Goal: Task Accomplishment & Management: Use online tool/utility

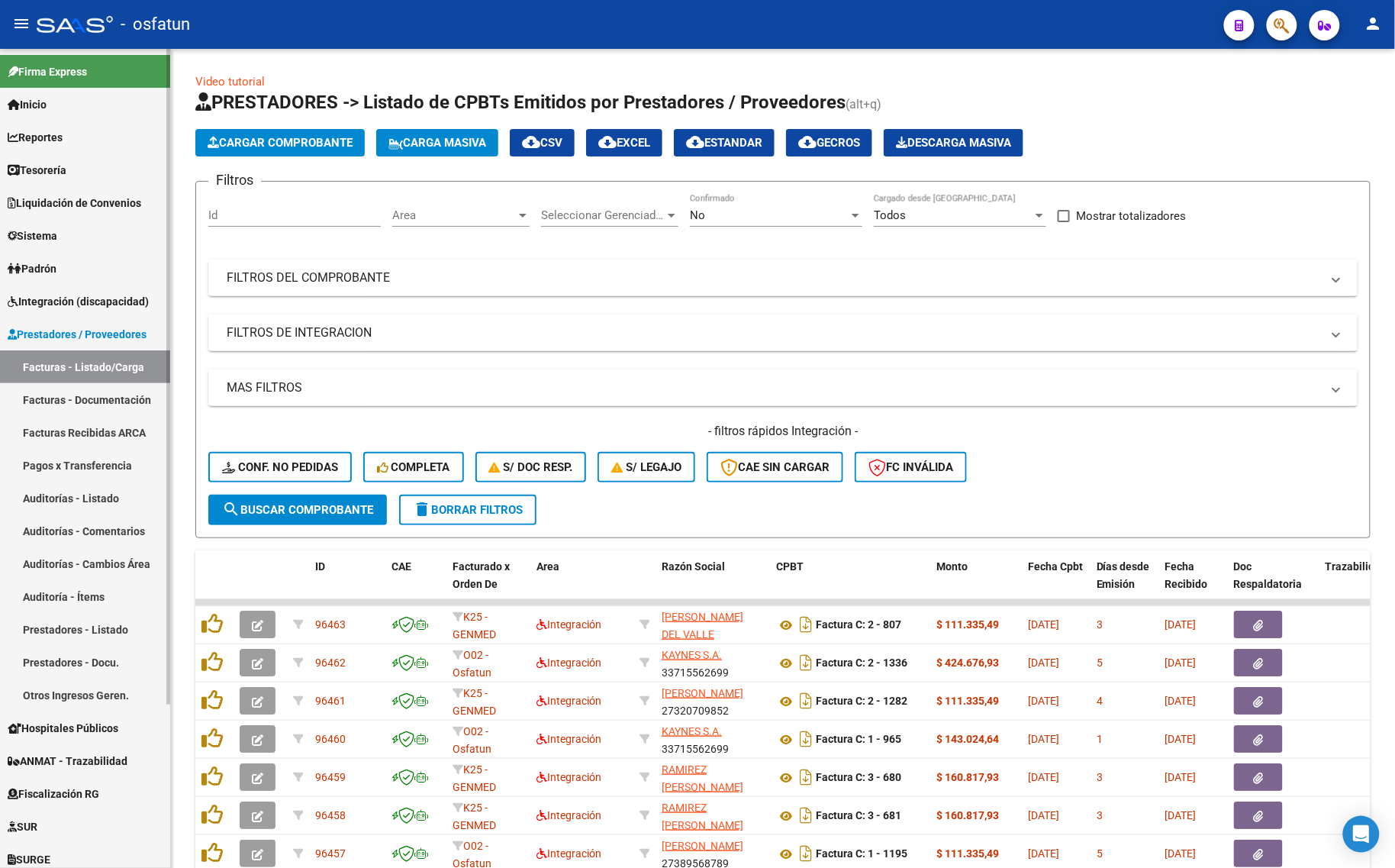
scroll to position [20, 0]
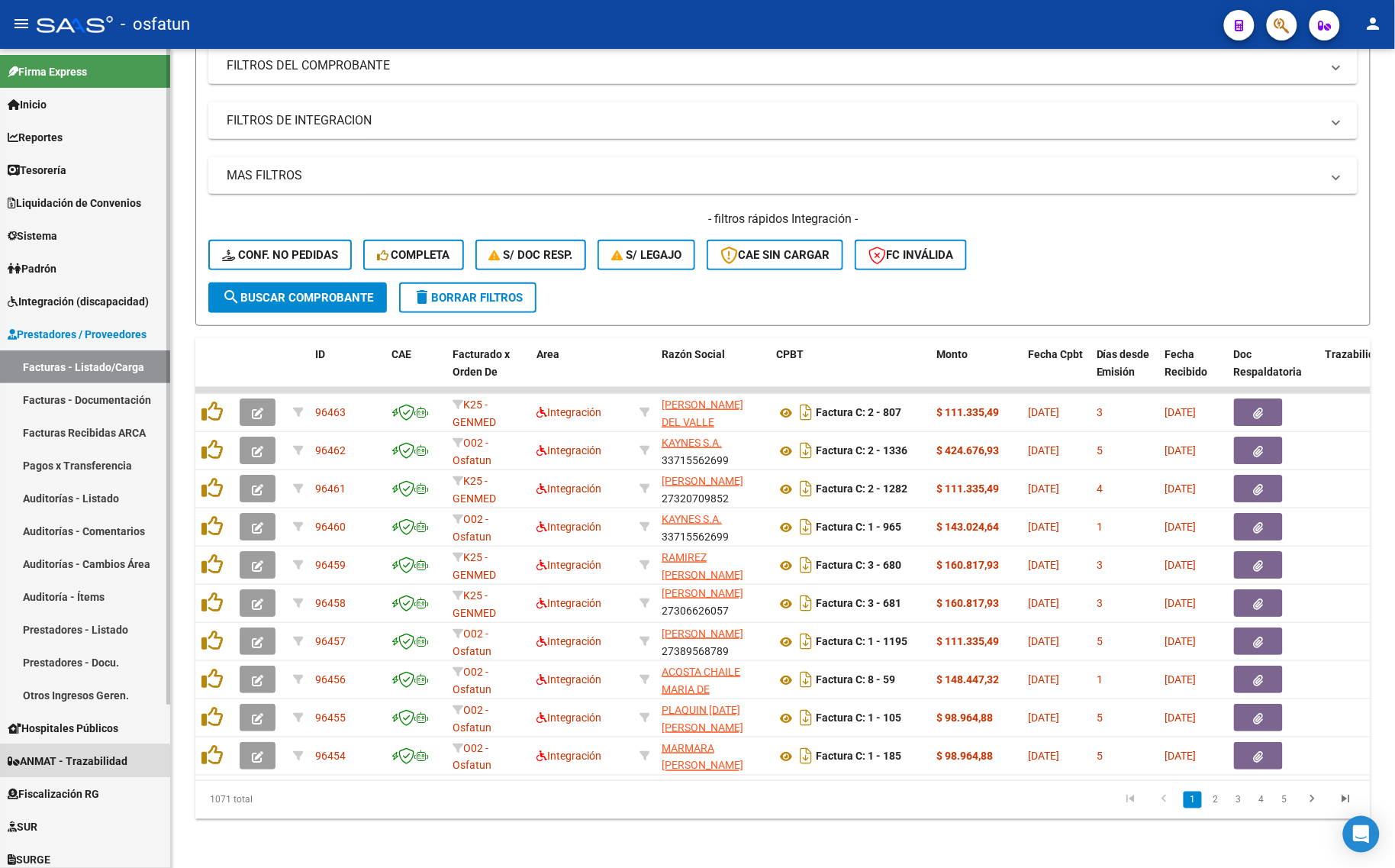
drag, startPoint x: 69, startPoint y: 749, endPoint x: 38, endPoint y: 760, distance: 32.9
click at [38, 760] on span "ANMAT - Trazabilidad" at bounding box center [67, 761] width 120 height 17
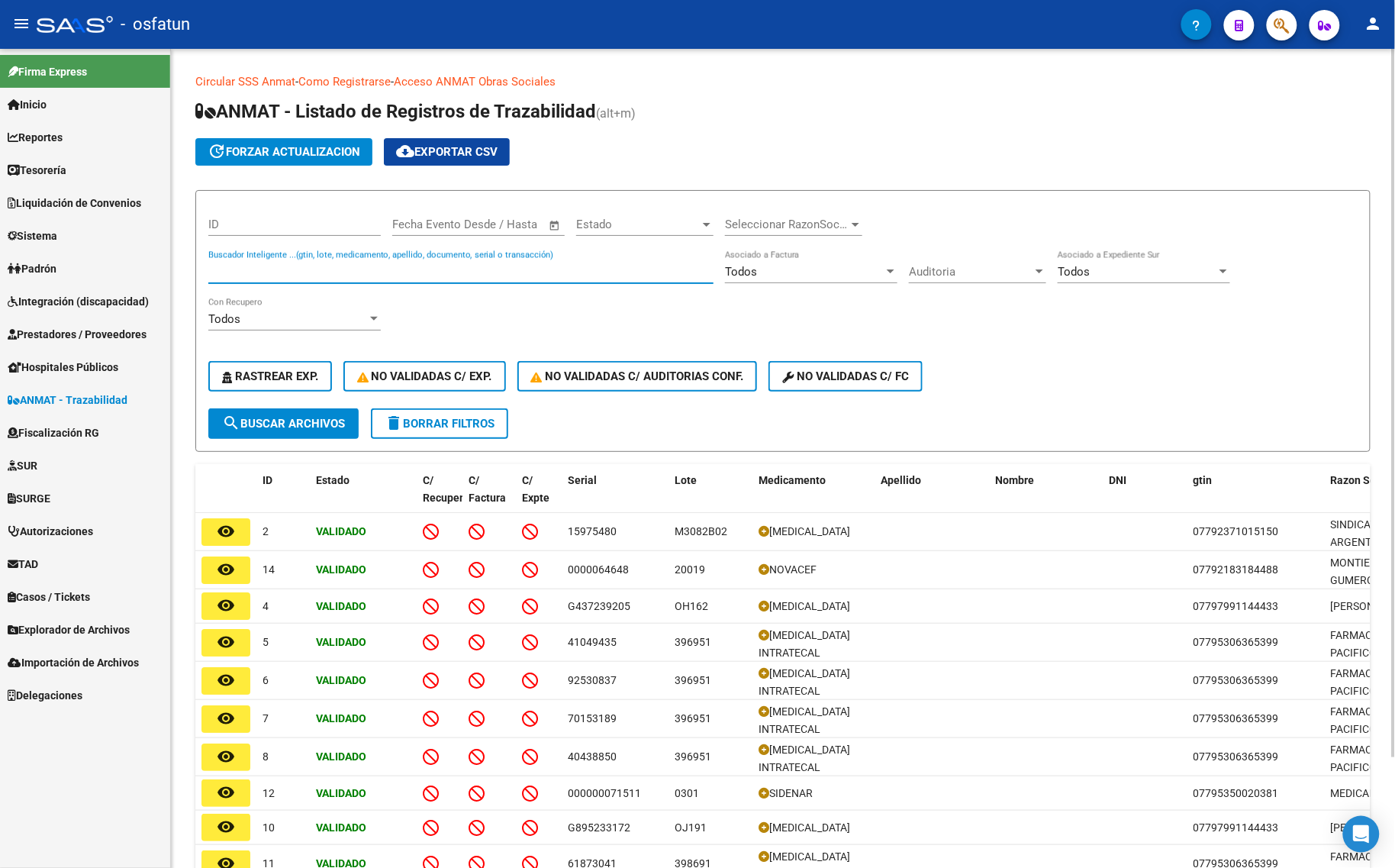
click at [265, 264] on input "Buscador Inteligente ...(gtin, lote, medicamento, apellido, documento, serial o…" at bounding box center [461, 271] width 505 height 14
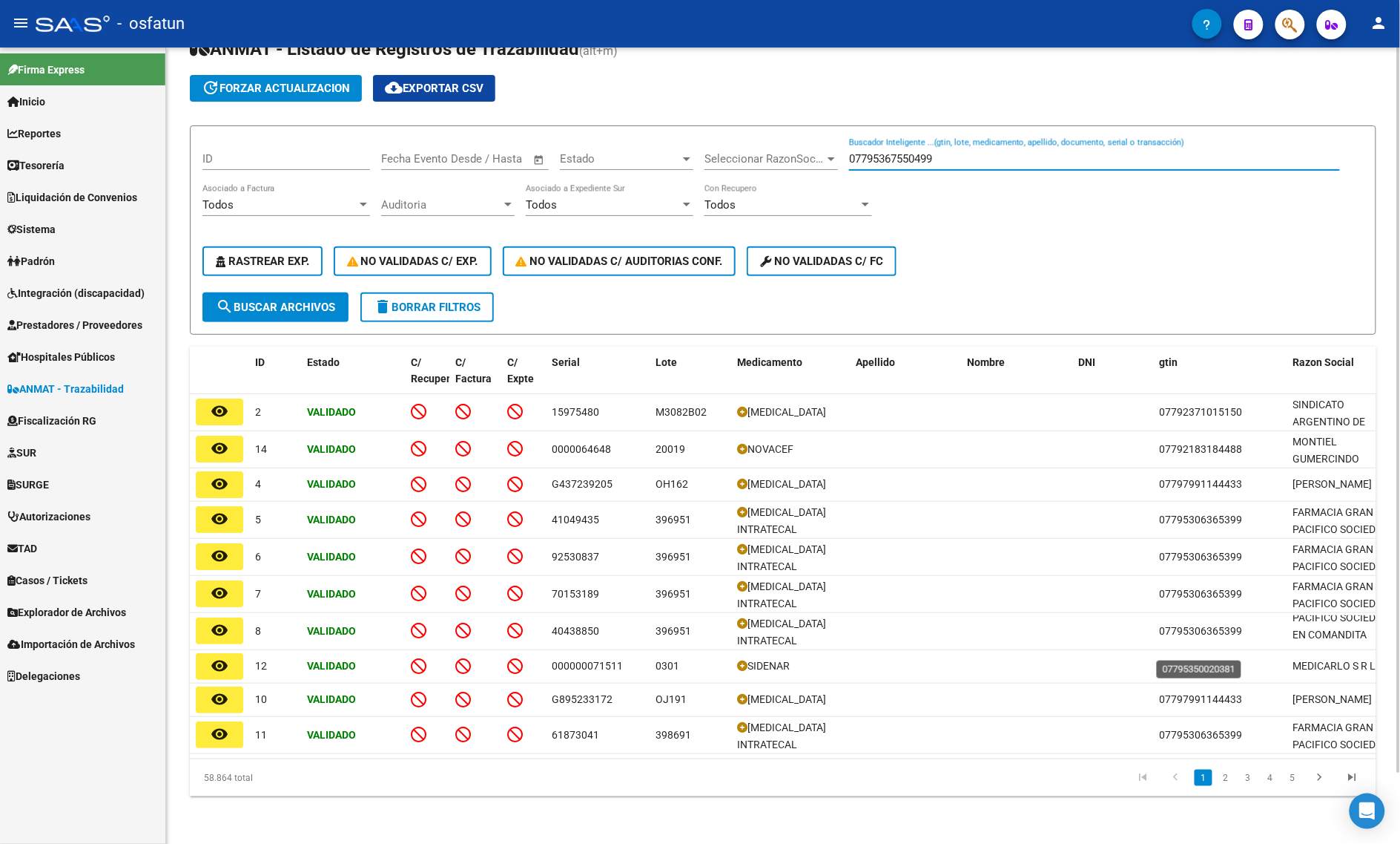
scroll to position [36, 0]
click at [1231, 777] on link "2" at bounding box center [1226, 778] width 17 height 17
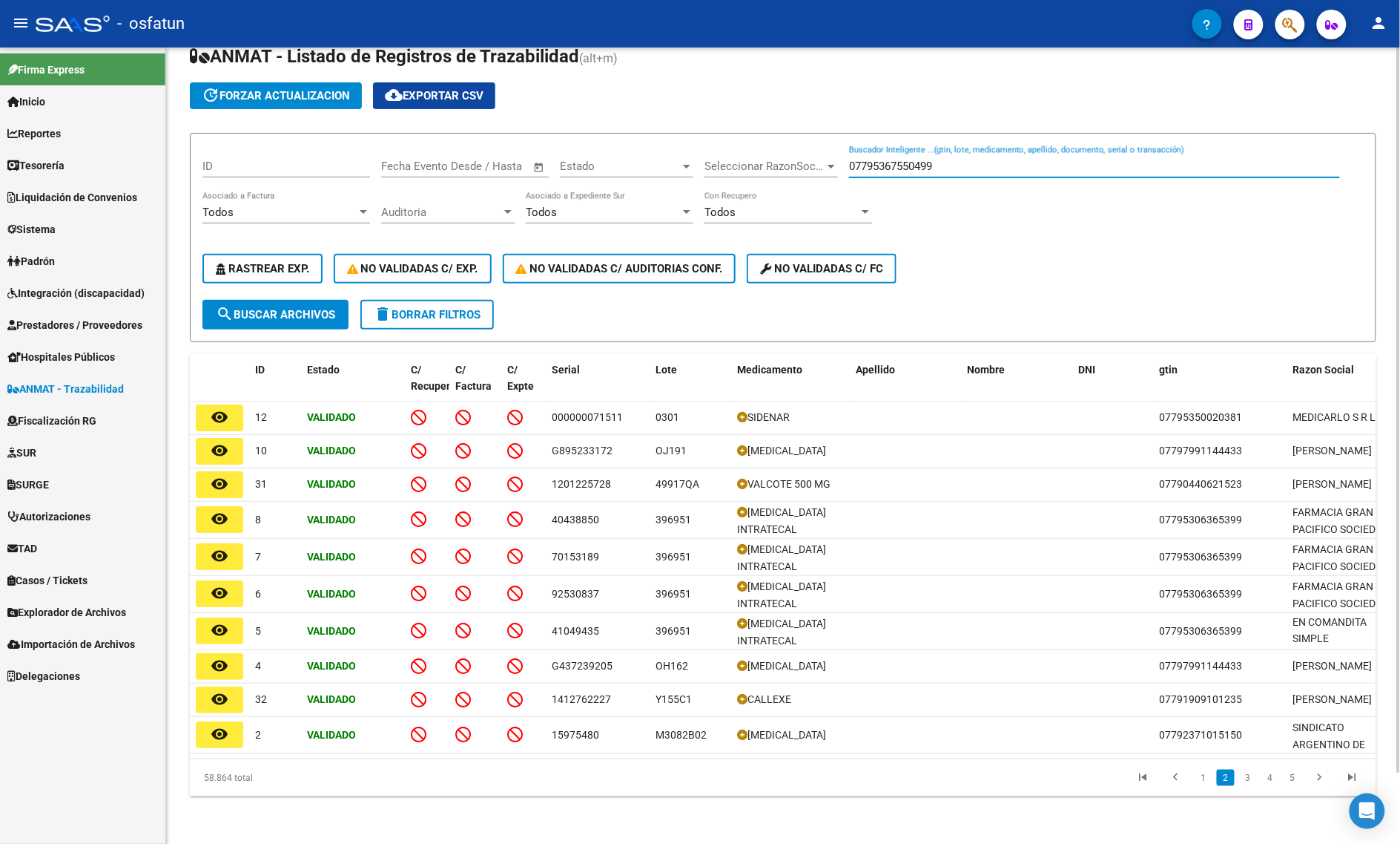
drag, startPoint x: 1002, startPoint y: 135, endPoint x: 689, endPoint y: 129, distance: 313.1
click at [951, 160] on input "07795367550499" at bounding box center [1094, 166] width 491 height 14
drag, startPoint x: 689, startPoint y: 129, endPoint x: 679, endPoint y: 129, distance: 10.0
click at [679, 145] on div "ID Fecha inicio – Fecha fin Fecha Evento Desde / Hasta Estado Estado Selecciona…" at bounding box center [783, 222] width 1161 height 154
click at [1014, 145] on div "07795367550499 Buscador Inteligente ...(gtin, lote, medicamento, apellido, docu…" at bounding box center [1094, 161] width 491 height 32
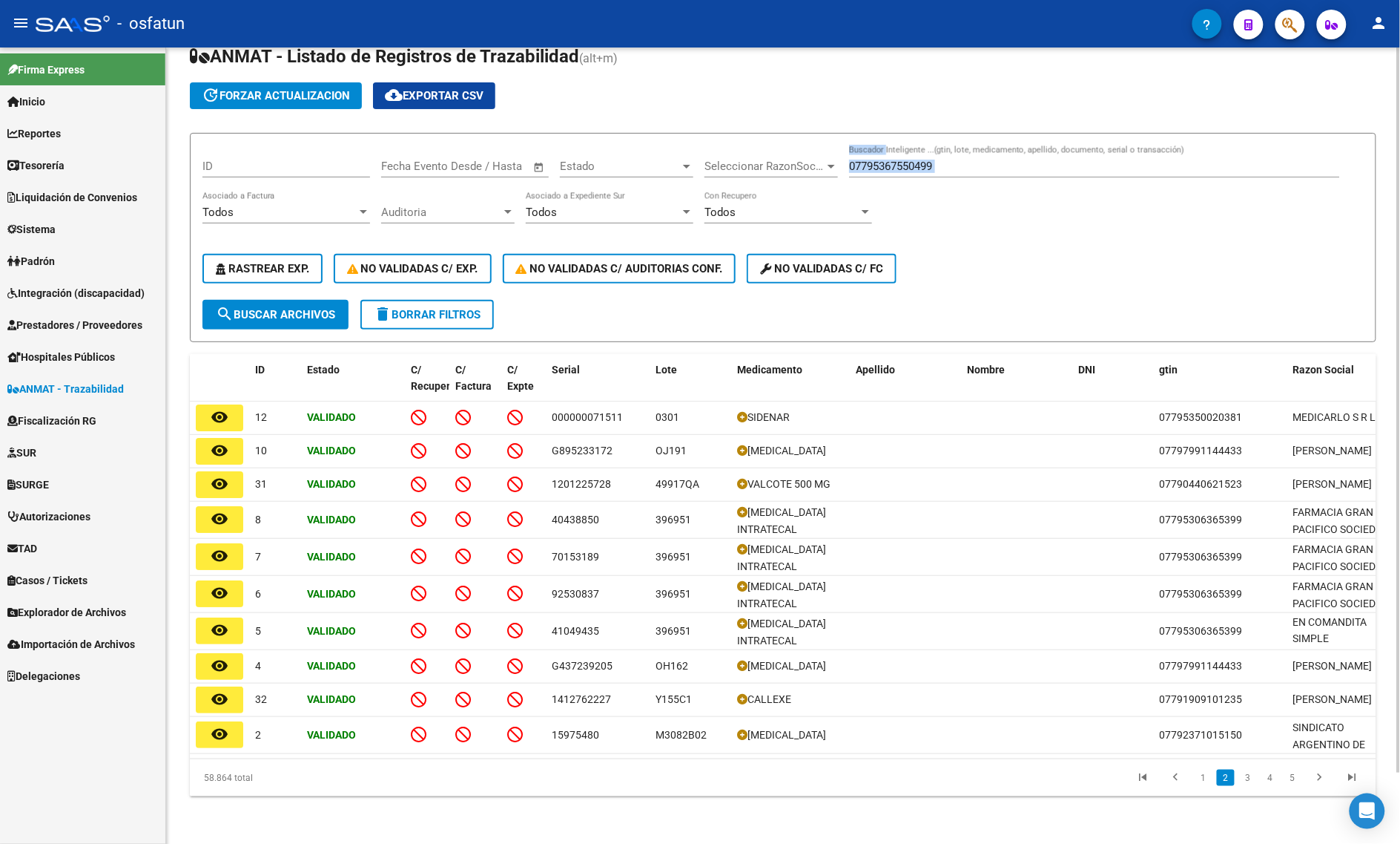
click at [1014, 145] on div "07795367550499 Buscador Inteligente ...(gtin, lote, medicamento, apellido, docu…" at bounding box center [1094, 161] width 491 height 32
click at [1010, 160] on input "07795367550499" at bounding box center [1094, 166] width 491 height 14
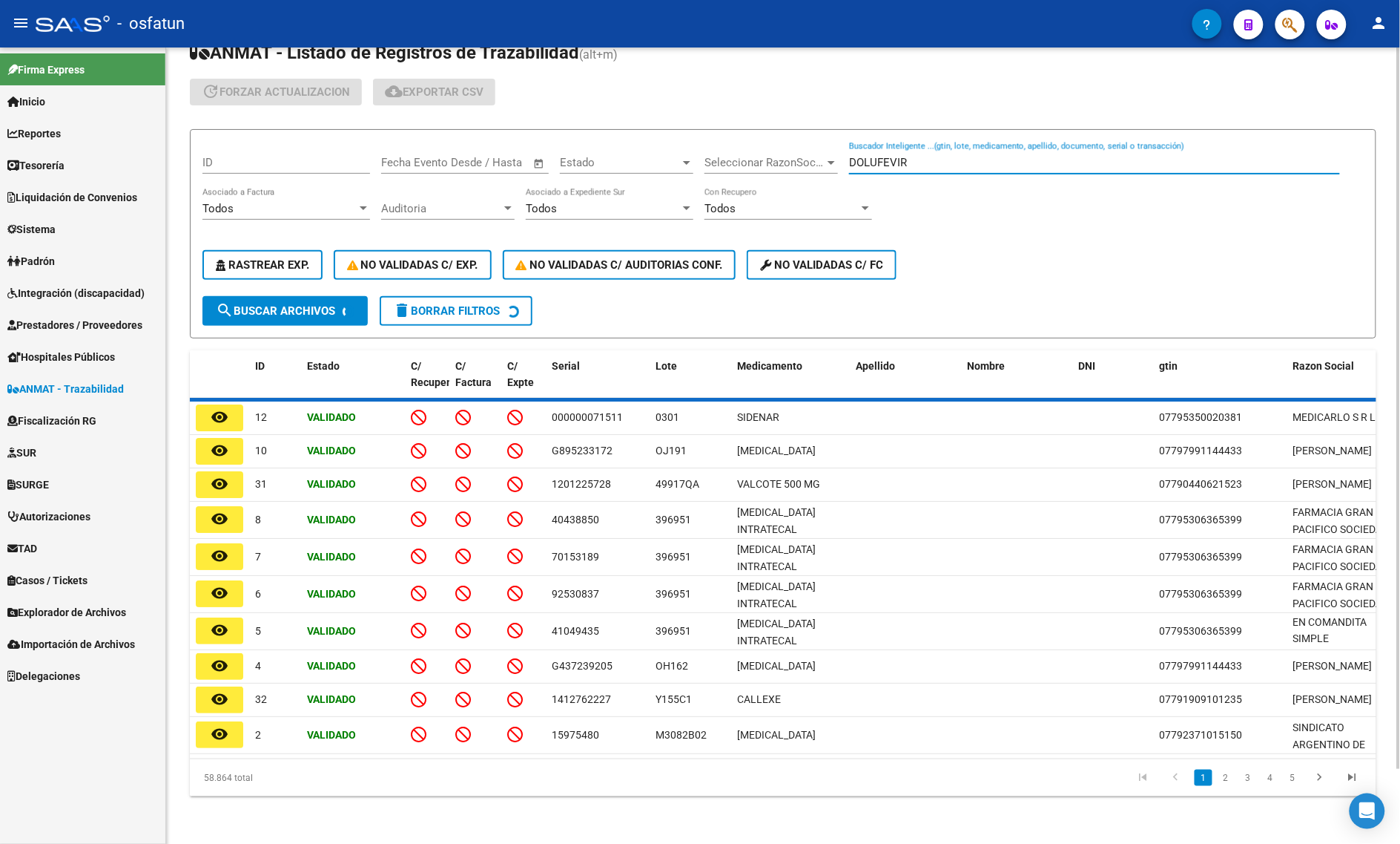
scroll to position [2, 0]
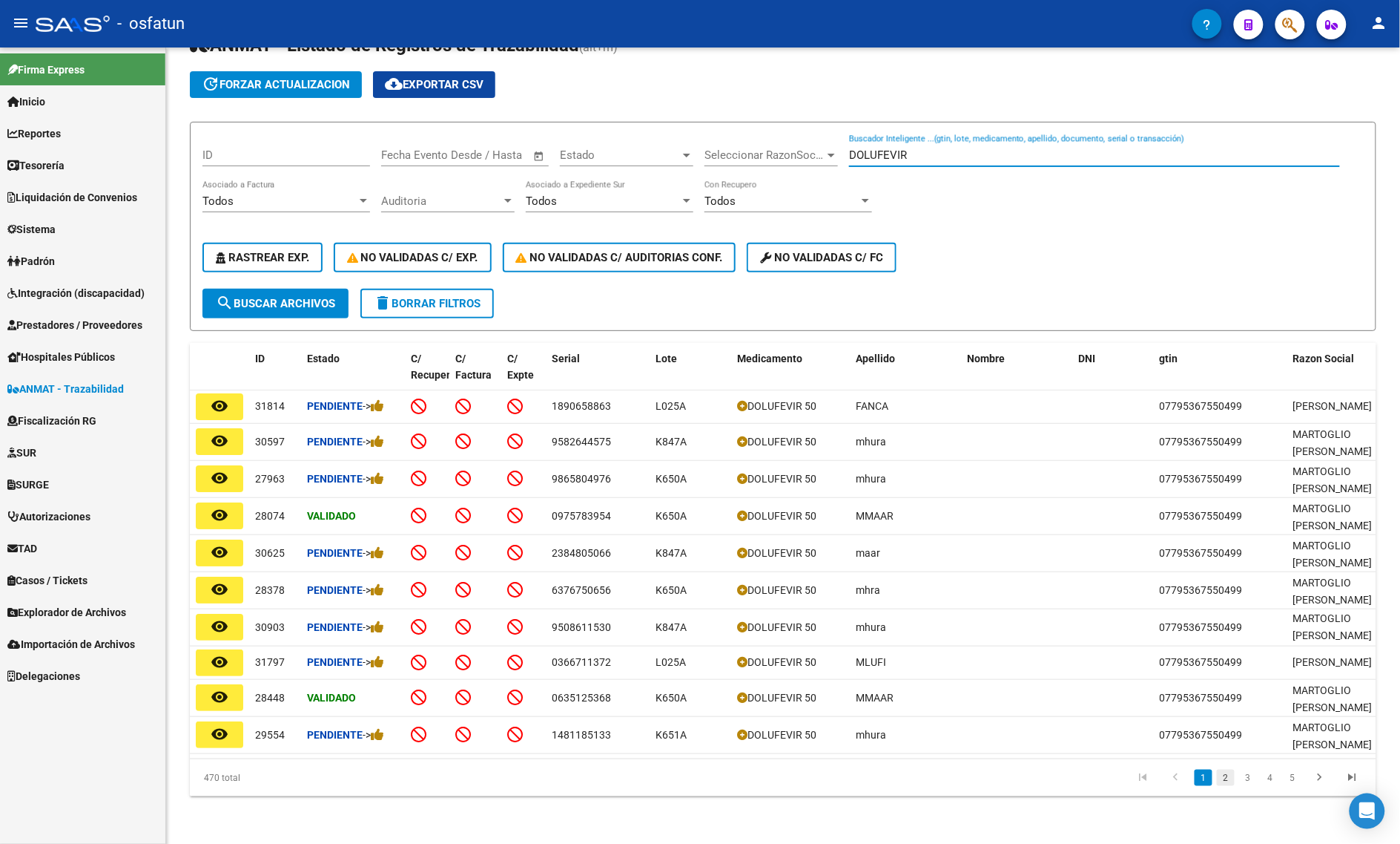
type input "DOLUFEVIR"
click at [1220, 778] on link "2" at bounding box center [1226, 778] width 17 height 17
click at [1220, 778] on div "470 total 1 2 3 4 5" at bounding box center [783, 777] width 1187 height 37
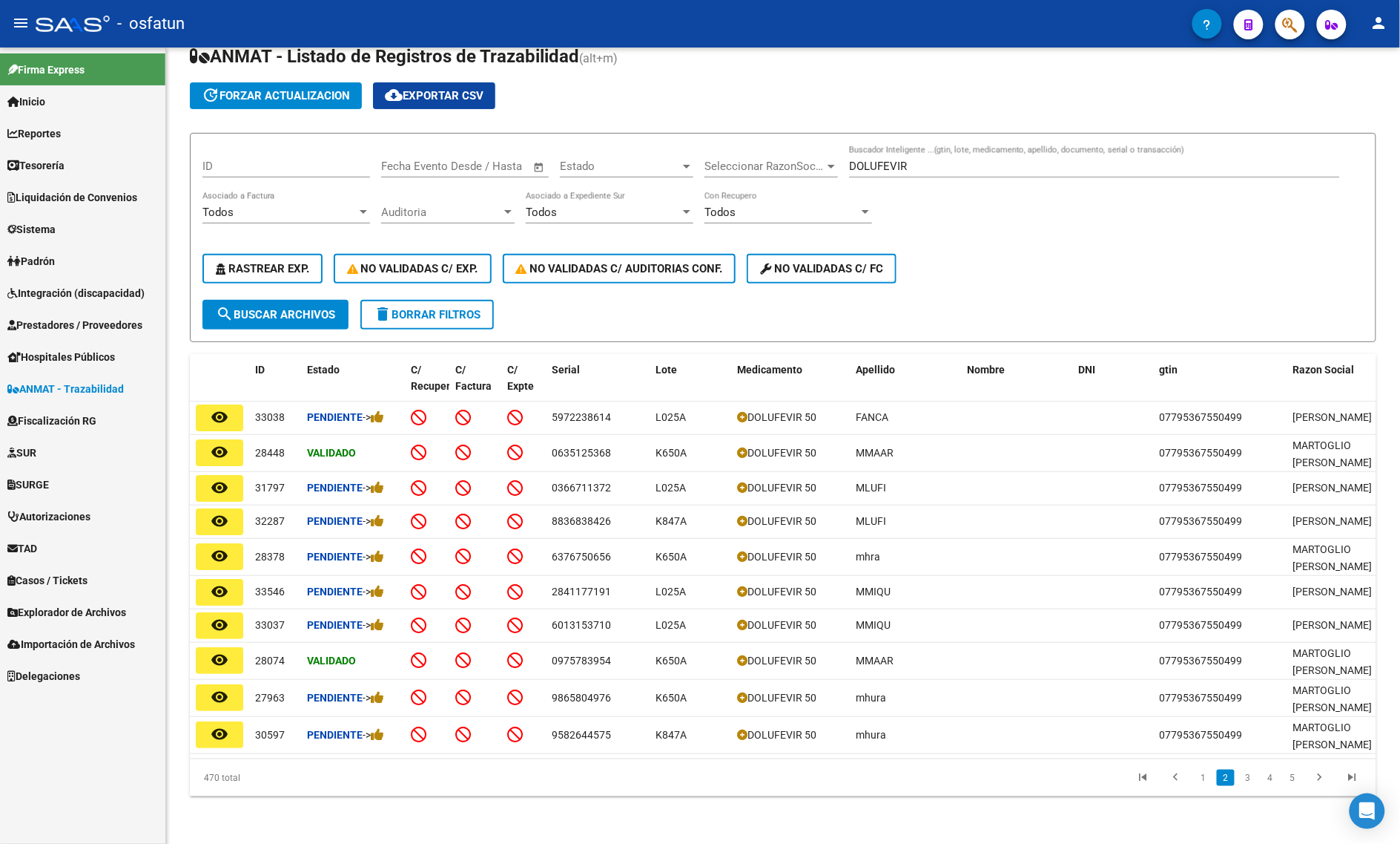
click at [1257, 802] on div "Circular SSS Anmat - Como Registrarse - Acceso ANMAT Obras Sociales Documentaci…" at bounding box center [783, 419] width 1234 height 848
click at [1246, 782] on link "3" at bounding box center [1248, 778] width 17 height 17
click at [1246, 782] on div "470 total 1 2 3 4 5" at bounding box center [783, 777] width 1187 height 37
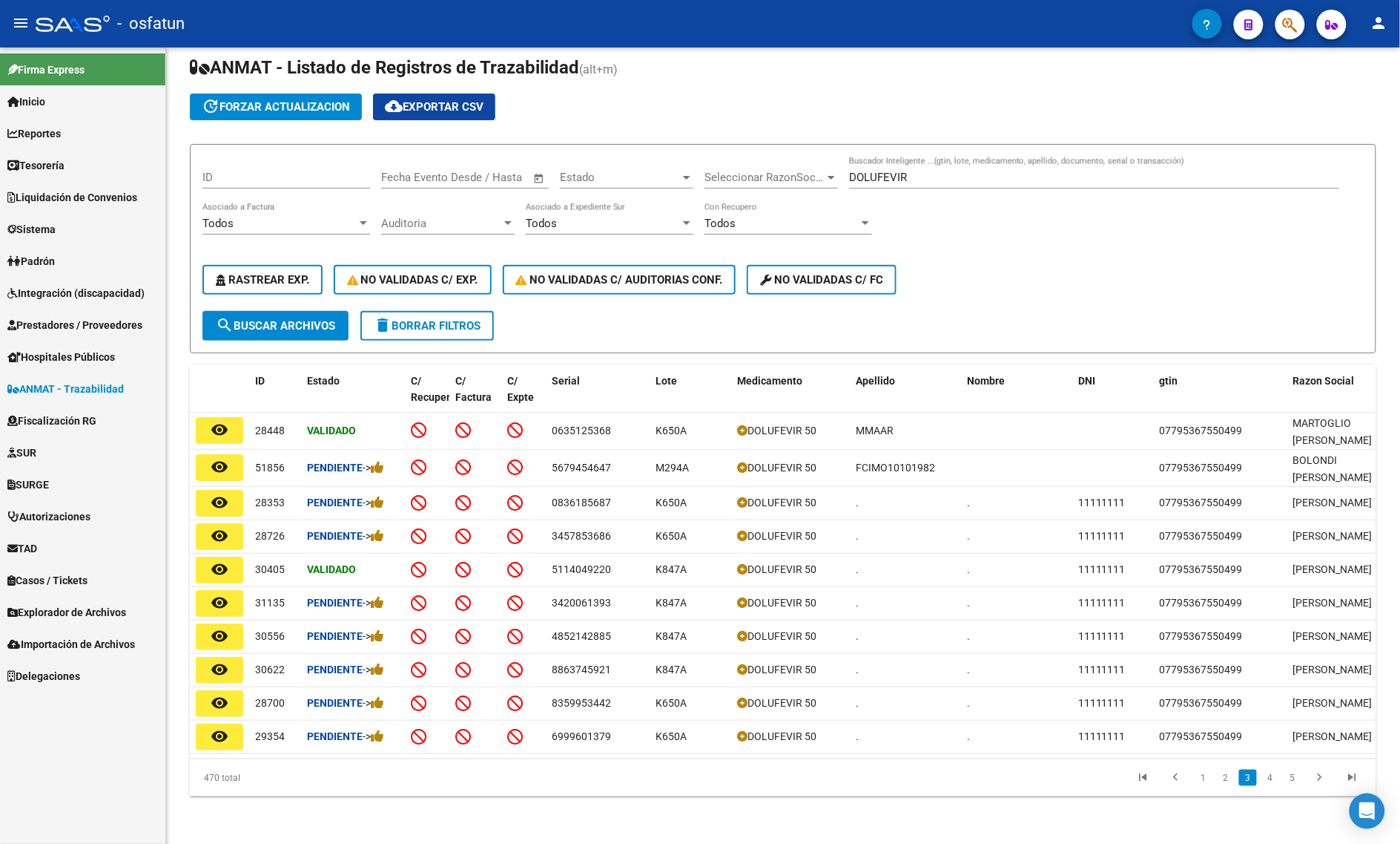
click at [1298, 796] on div "470 total 1 2 3 4 5" at bounding box center [783, 777] width 1187 height 37
click at [1270, 780] on link "4" at bounding box center [1270, 778] width 17 height 17
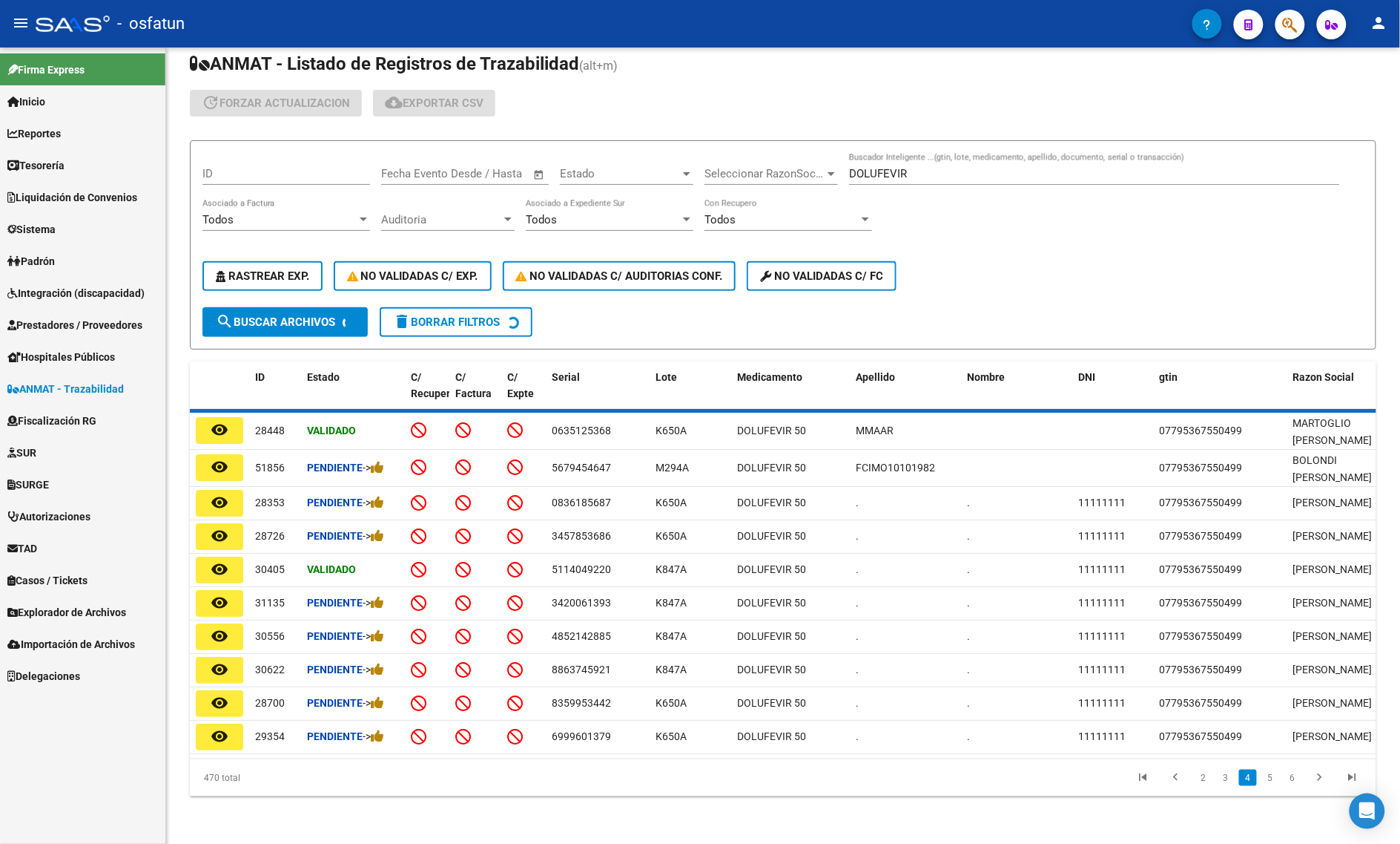
click at [1270, 780] on div "470 total 2 3 4 5 6" at bounding box center [783, 777] width 1187 height 37
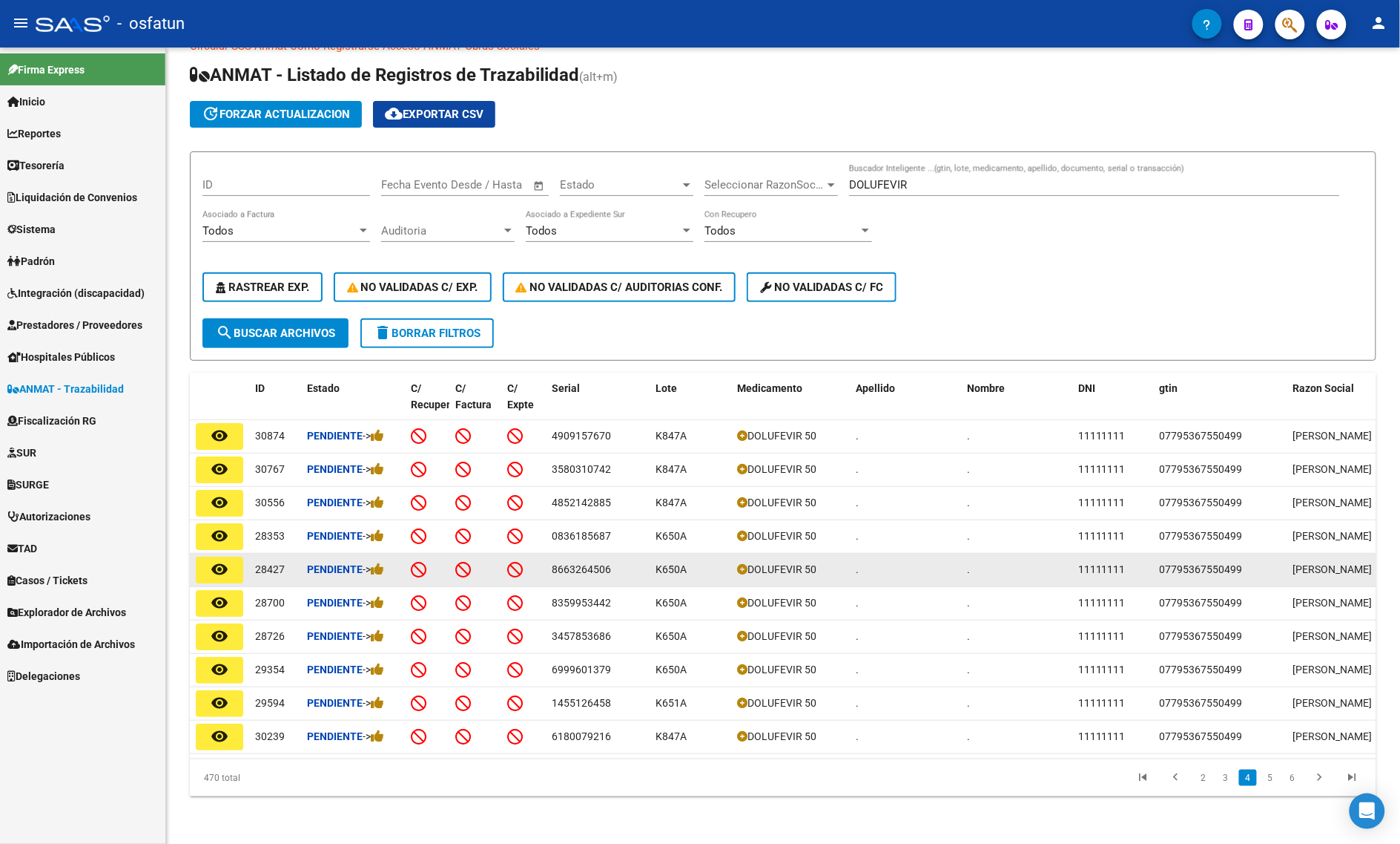
scroll to position [82, 0]
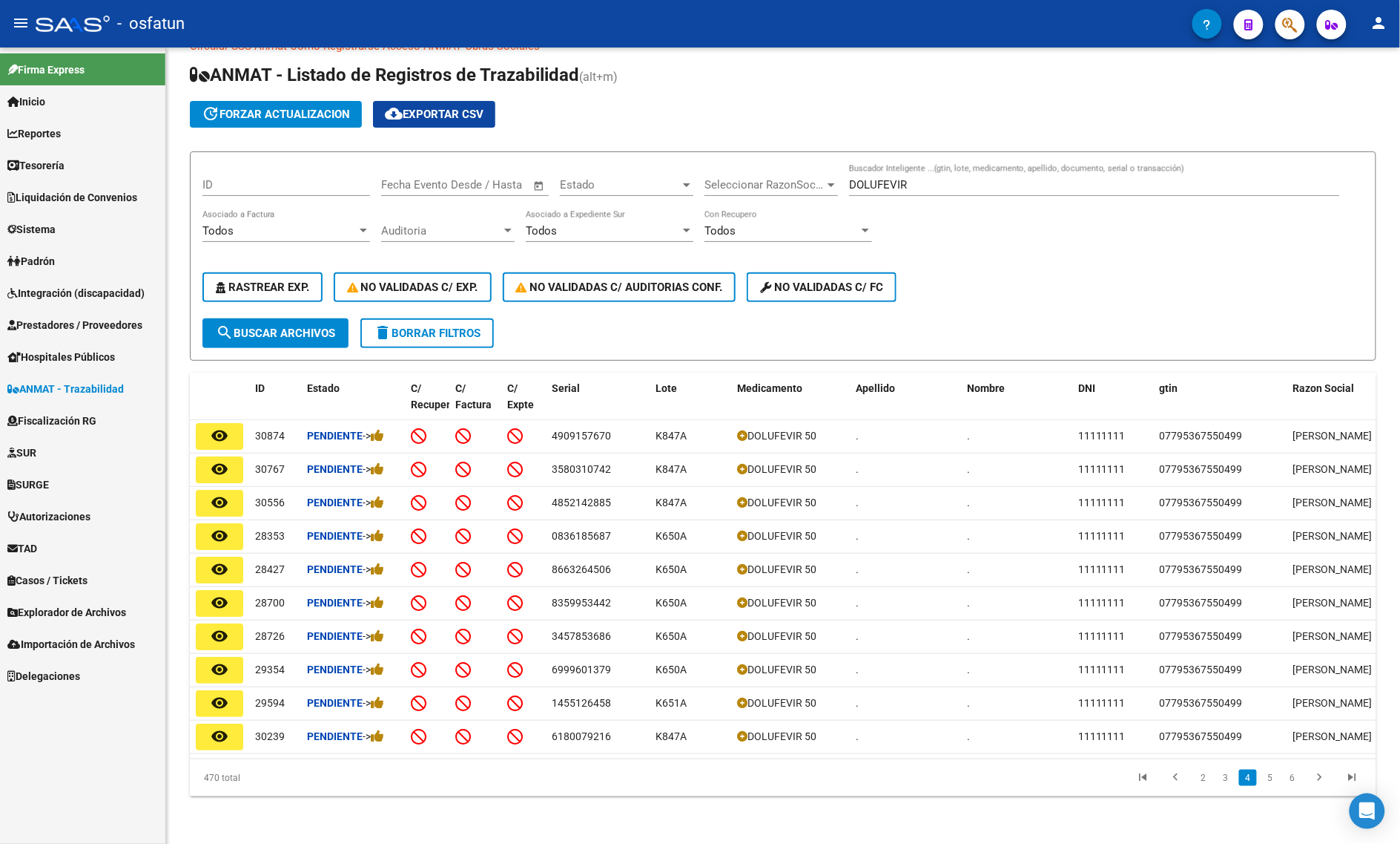
click at [1245, 814] on div "Circular SSS Anmat - Como Registrarse - Acceso ANMAT Obras Sociales Documentaci…" at bounding box center [783, 428] width 1234 height 829
click at [1271, 779] on link "5" at bounding box center [1270, 778] width 17 height 17
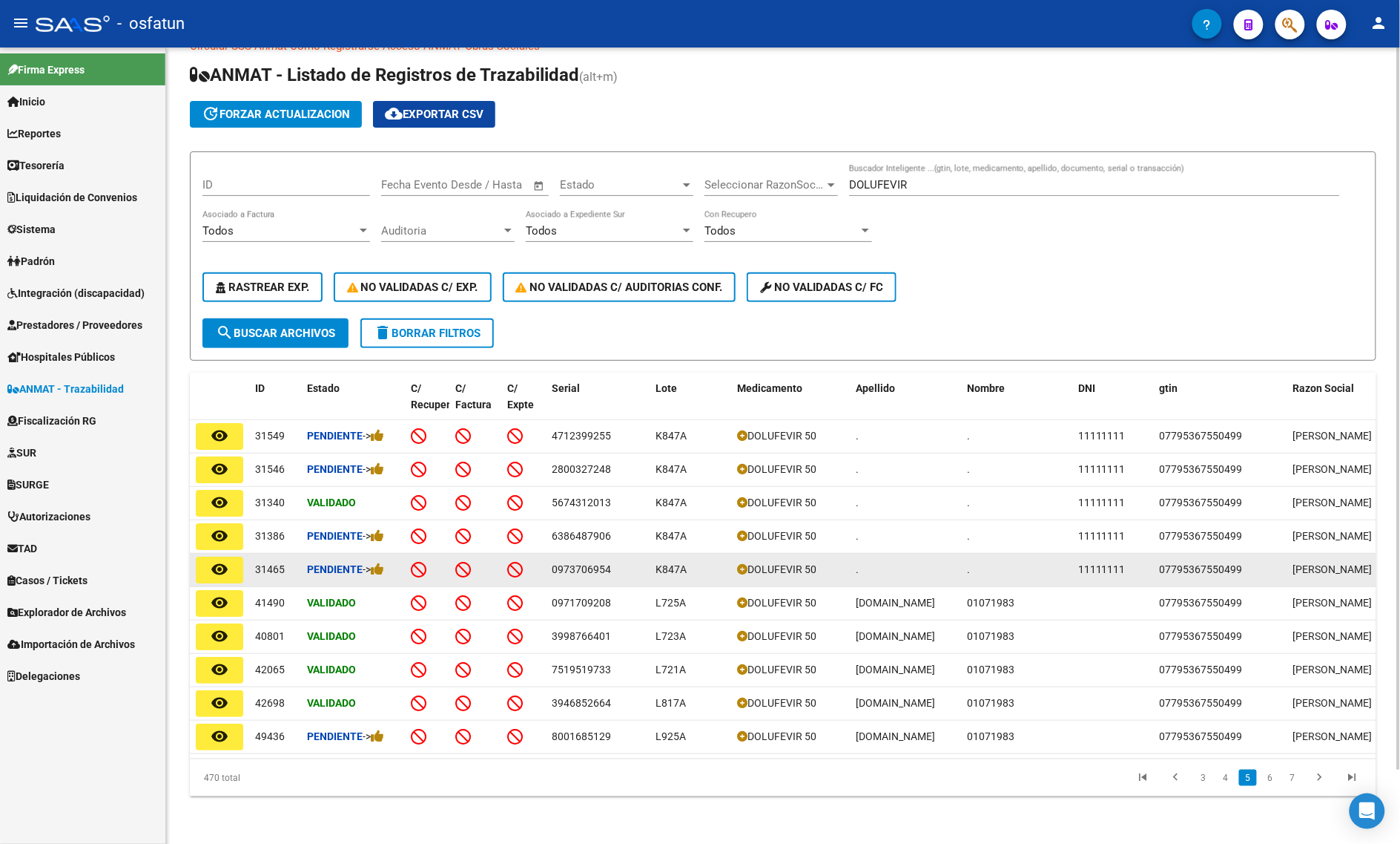
scroll to position [0, 0]
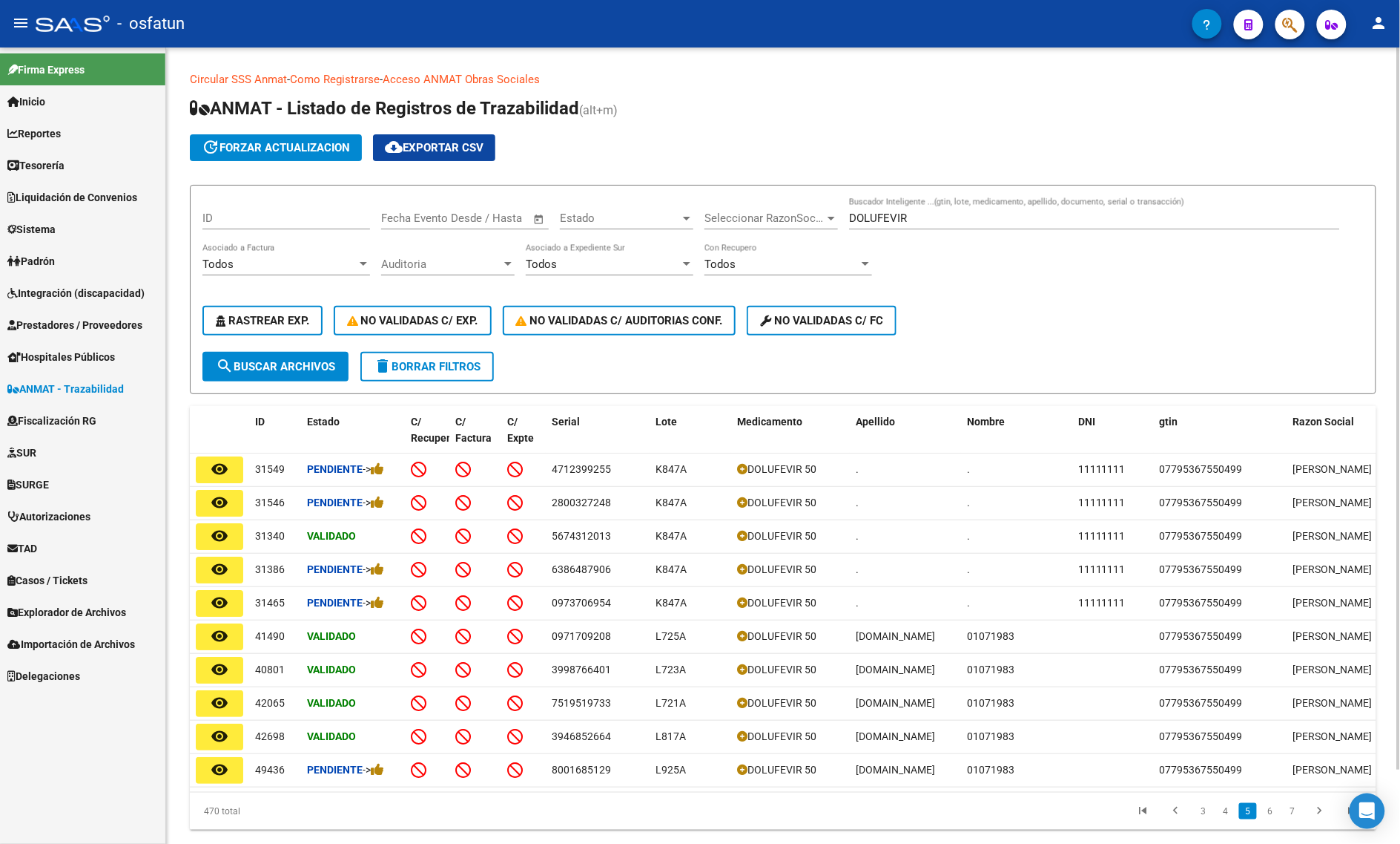
click at [894, 214] on input "DOLUFEVIR" at bounding box center [1094, 218] width 491 height 14
click at [900, 214] on input "DOLUFEVIR" at bounding box center [1094, 218] width 491 height 14
click at [917, 214] on input "DOLUFEVIR" at bounding box center [1094, 218] width 491 height 14
click at [902, 214] on input "DOLUFEVIR" at bounding box center [1094, 218] width 491 height 14
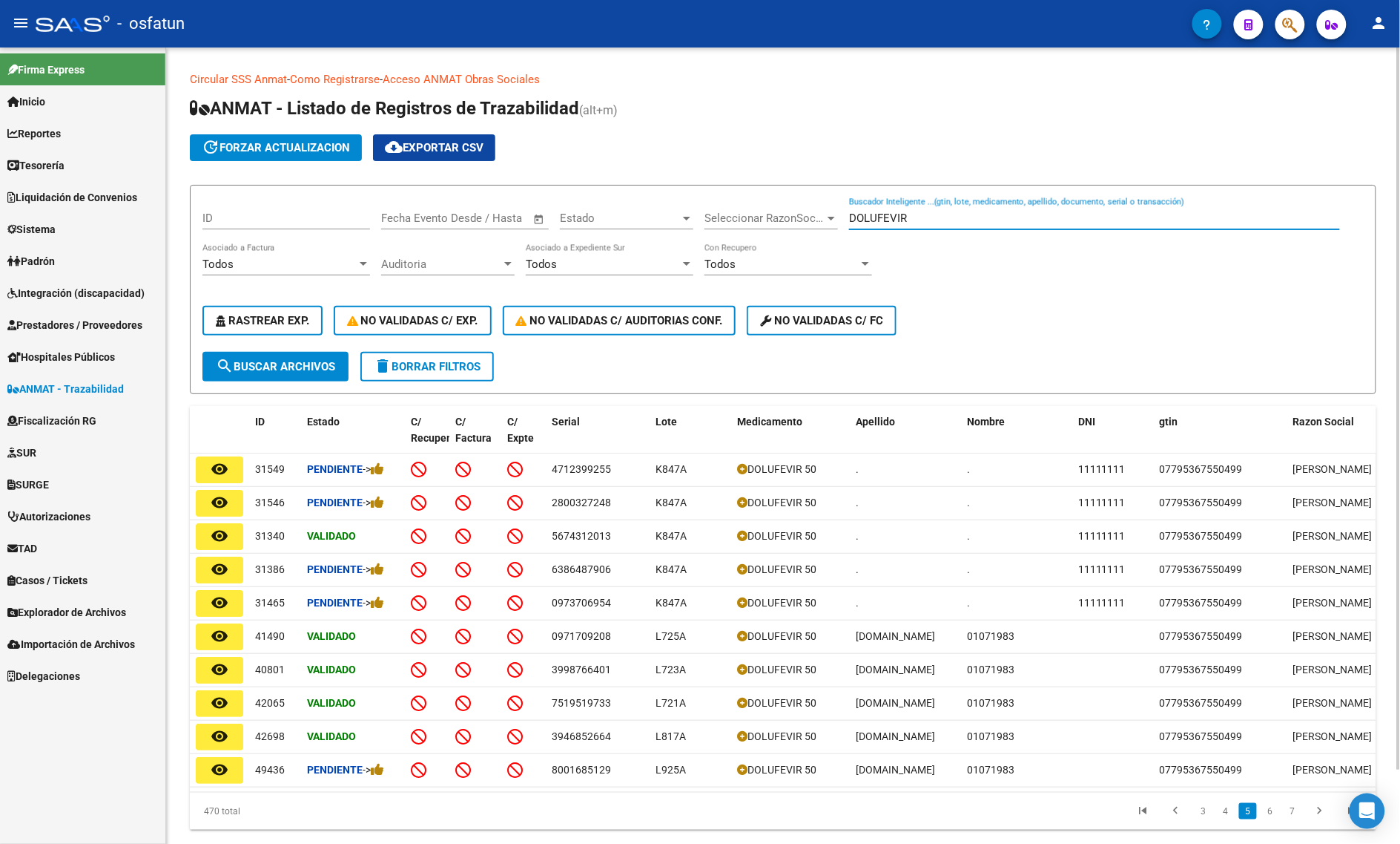
click at [902, 214] on input "DOLUFEVIR" at bounding box center [1094, 218] width 491 height 14
click at [989, 208] on div "Buscador Inteligente ...(gtin, lote, medicamento, apellido, documento, serial o…" at bounding box center [1094, 213] width 491 height 32
click at [991, 216] on input "Buscador Inteligente ...(gtin, lote, medicamento, apellido, documento, serial o…" at bounding box center [1094, 218] width 491 height 14
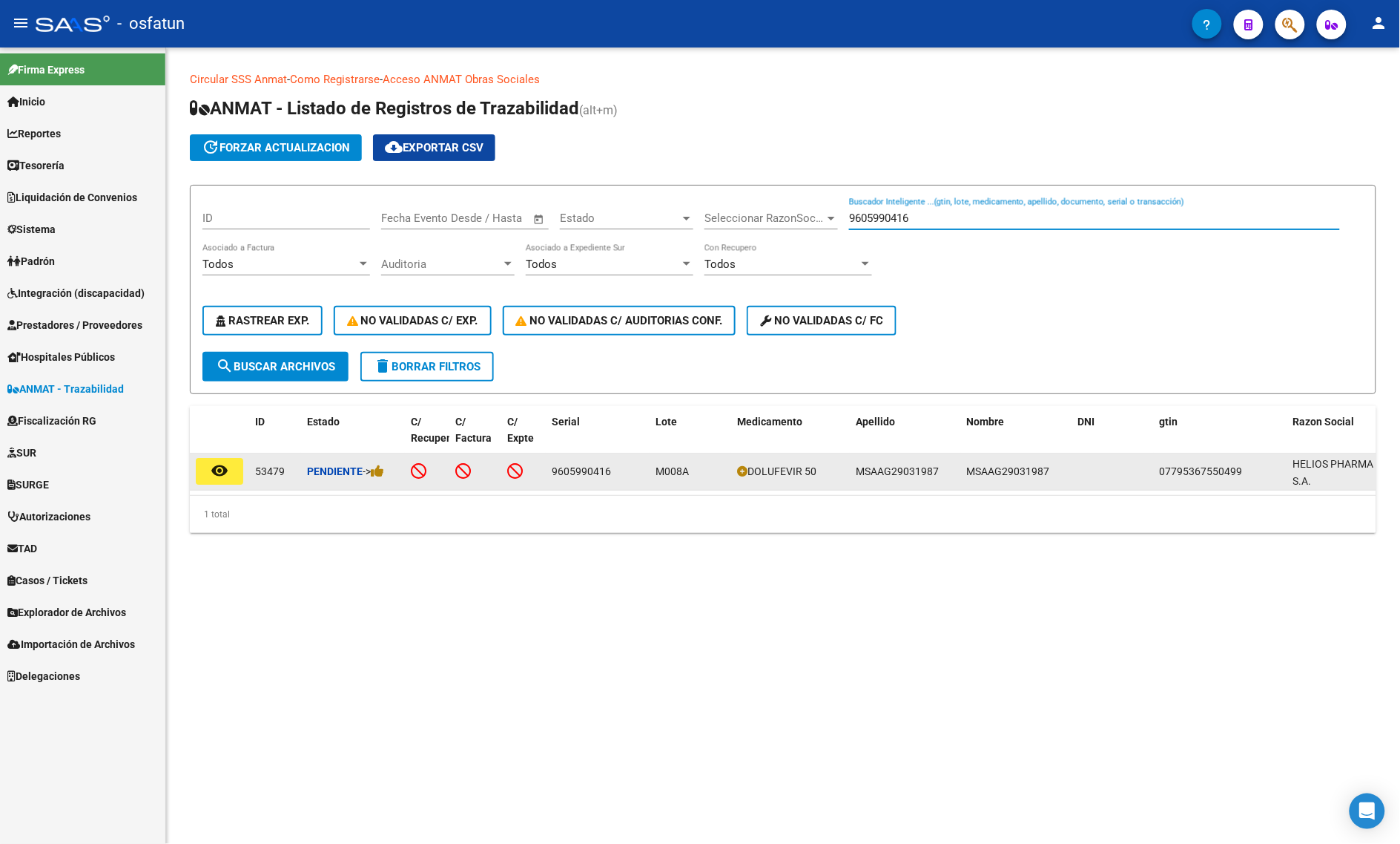
type input "9605990416"
click at [222, 467] on mat-icon "remove_red_eye" at bounding box center [218, 470] width 17 height 17
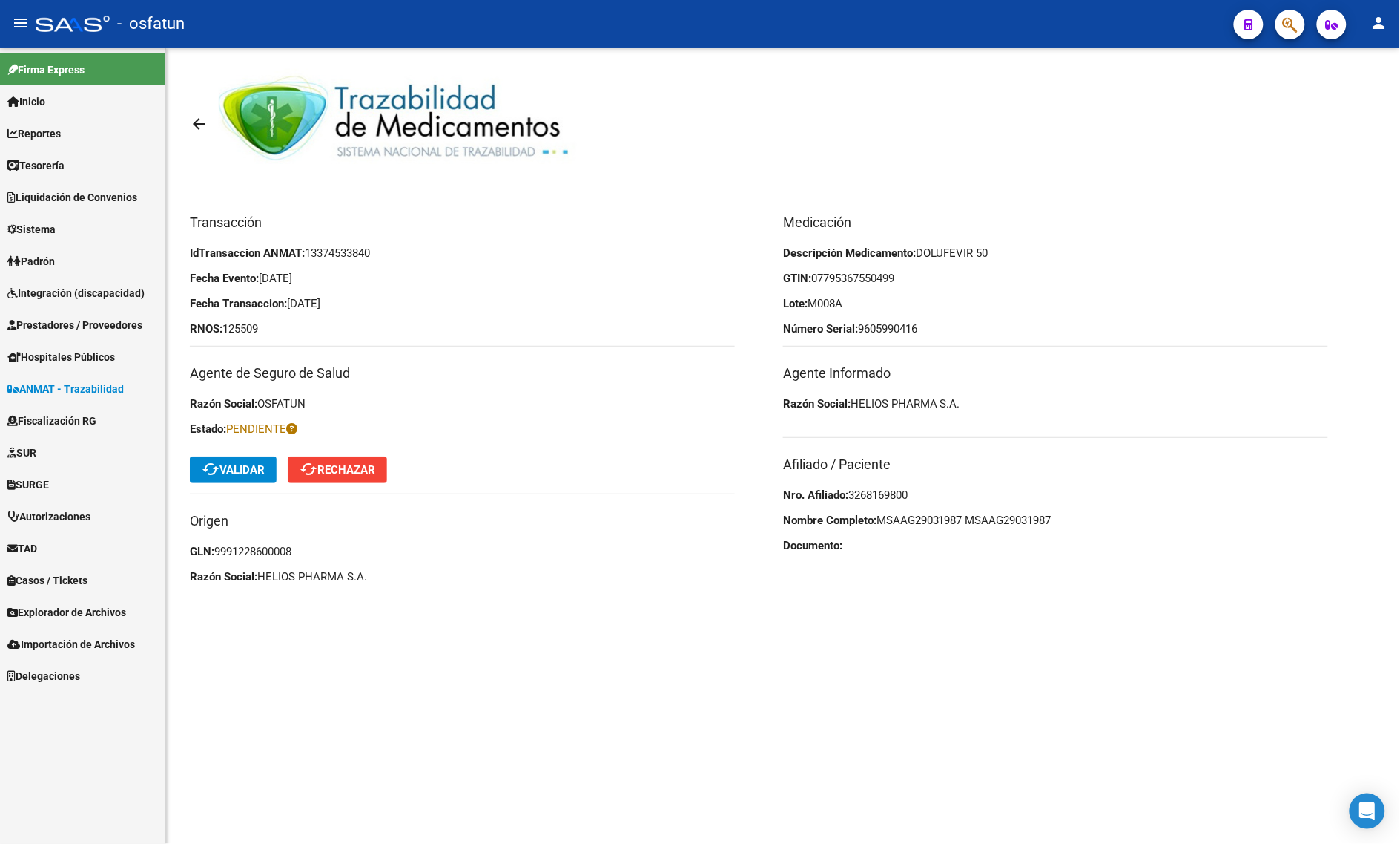
click at [232, 466] on span "cached Validar" at bounding box center [233, 469] width 63 height 14
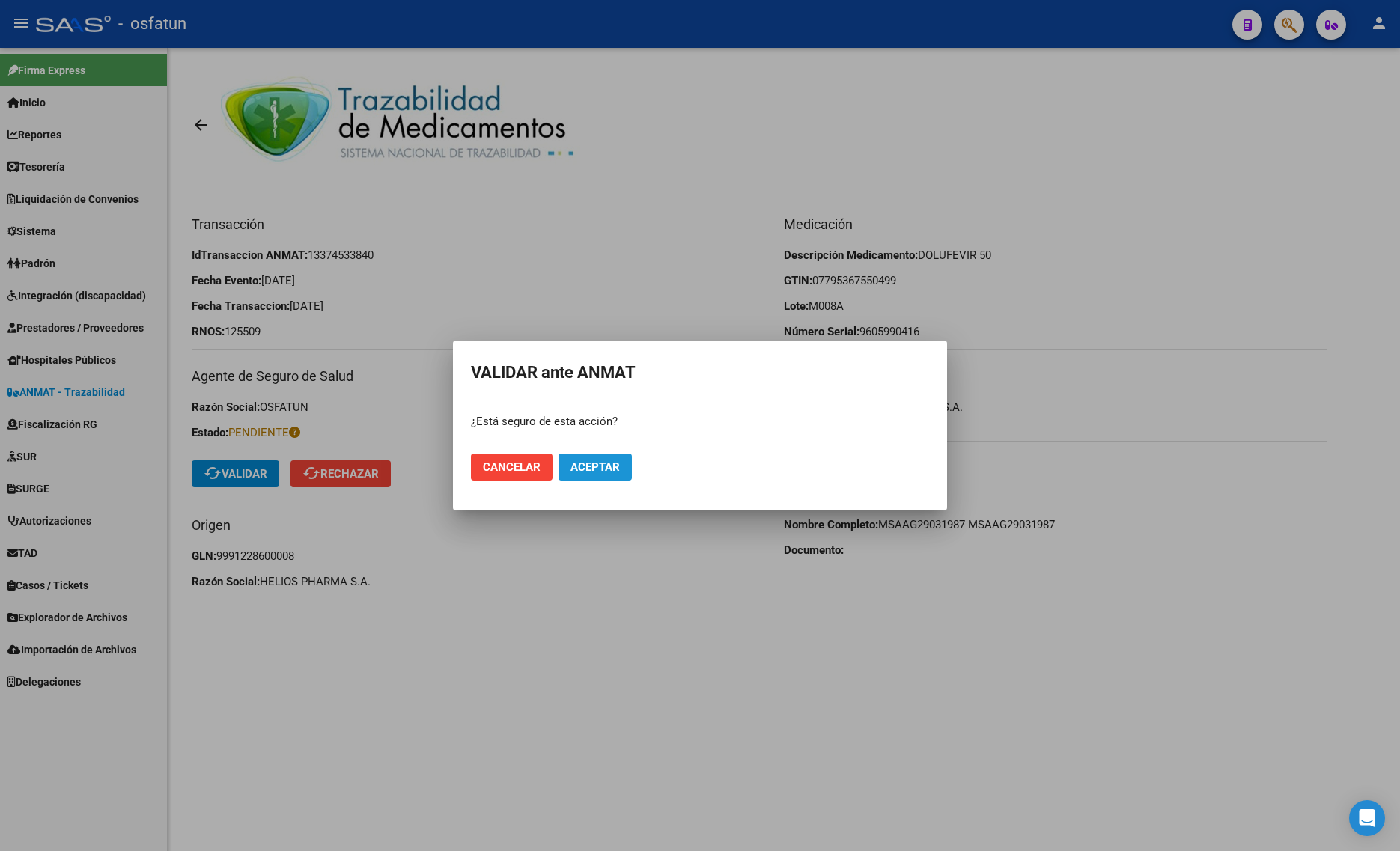
click at [591, 468] on span "Aceptar" at bounding box center [595, 467] width 49 height 14
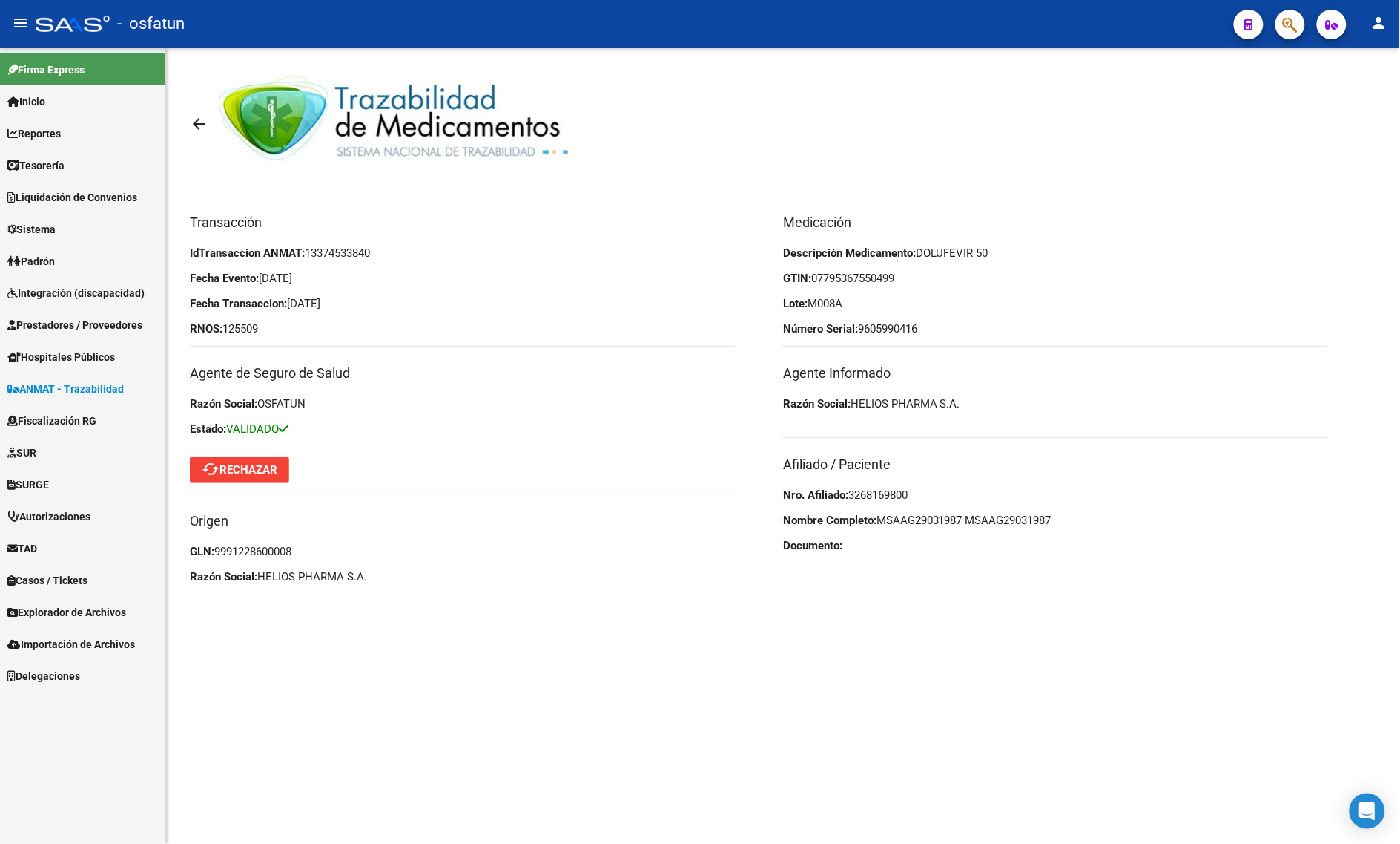
click at [190, 118] on mat-icon "arrow_back" at bounding box center [198, 123] width 17 height 17
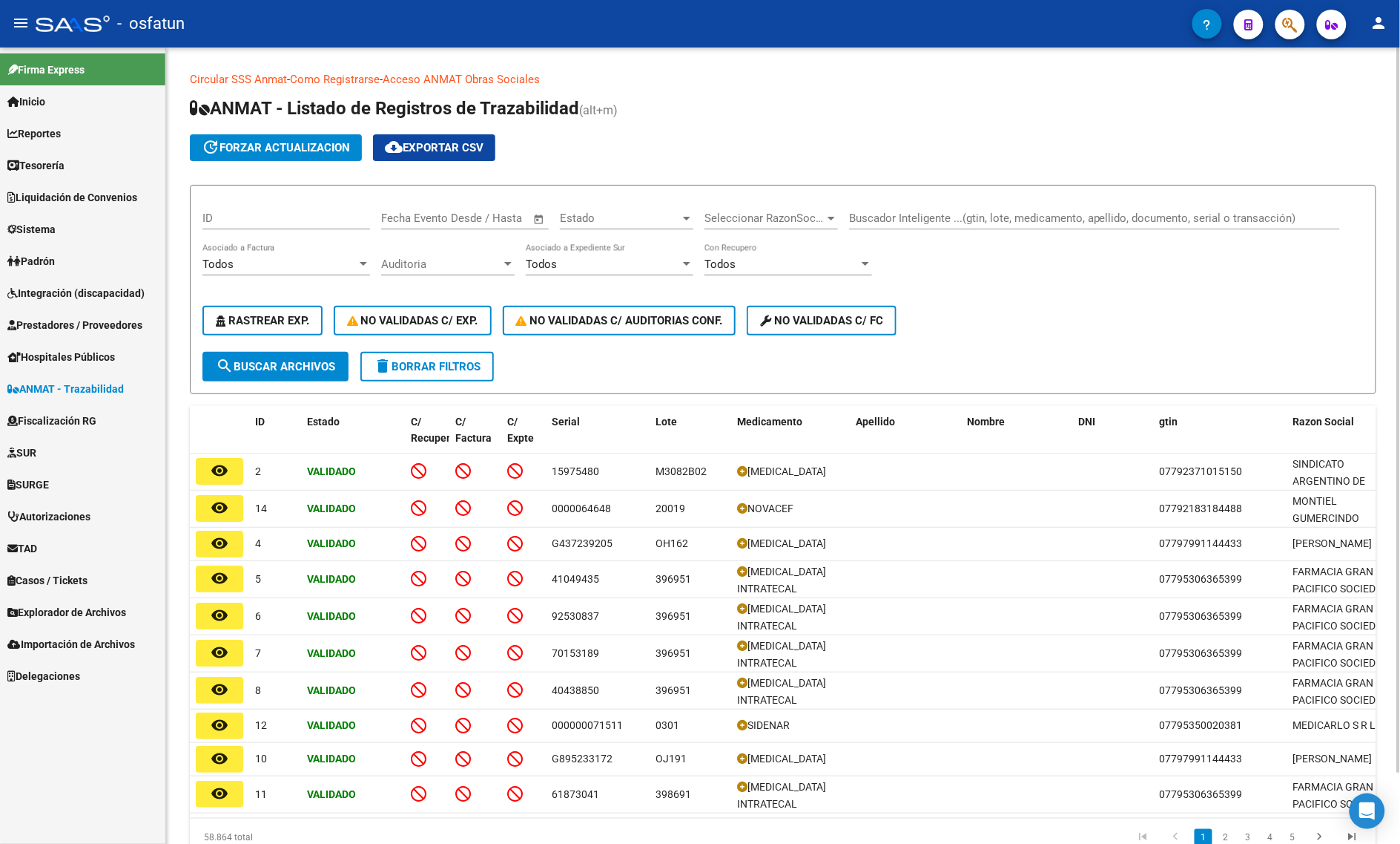
click at [954, 209] on div "Buscador Inteligente ...(gtin, lote, medicamento, apellido, documento, serial o…" at bounding box center [1094, 213] width 491 height 32
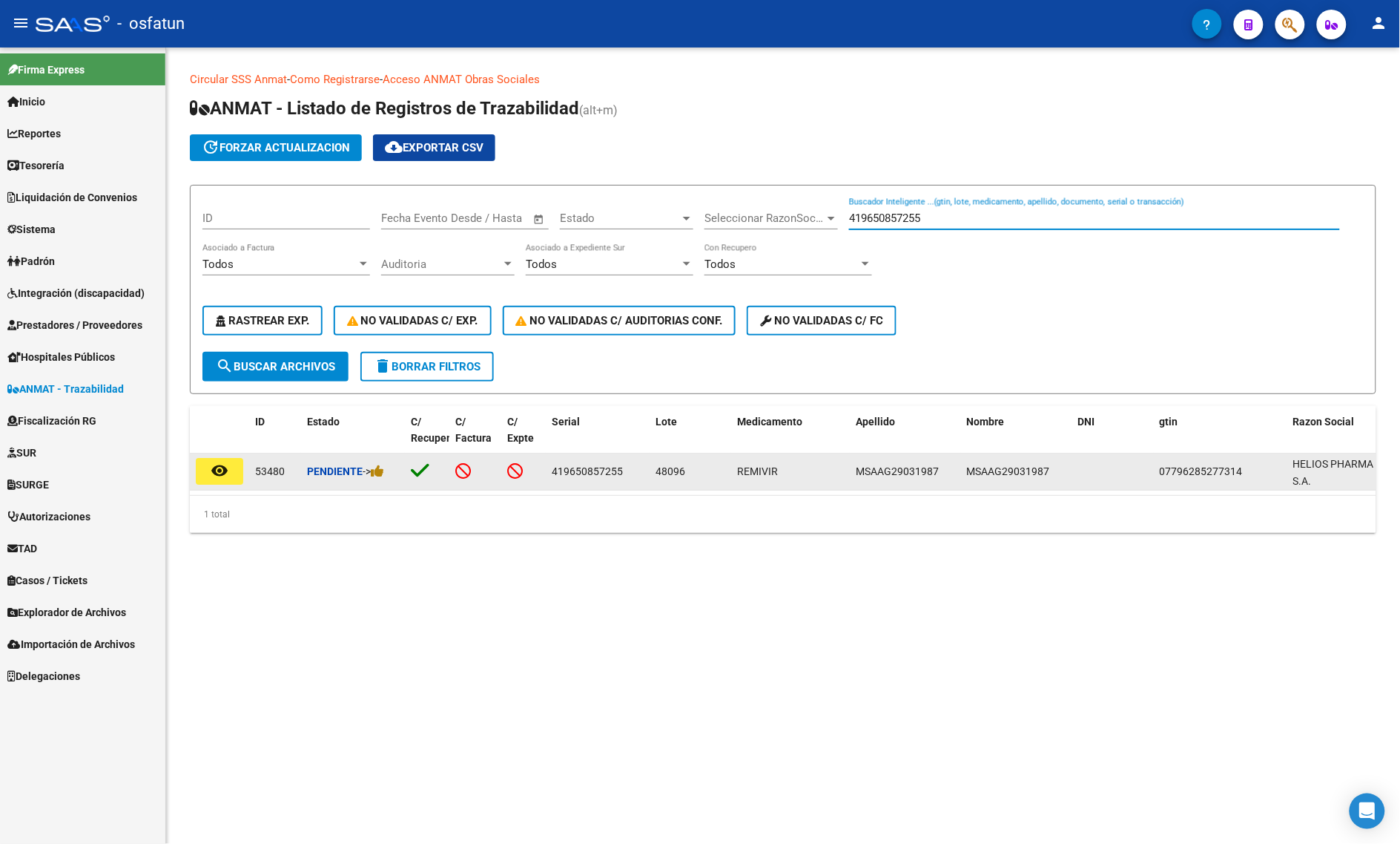
type input "419650857255"
click at [210, 468] on mat-icon "remove_red_eye" at bounding box center [218, 470] width 17 height 17
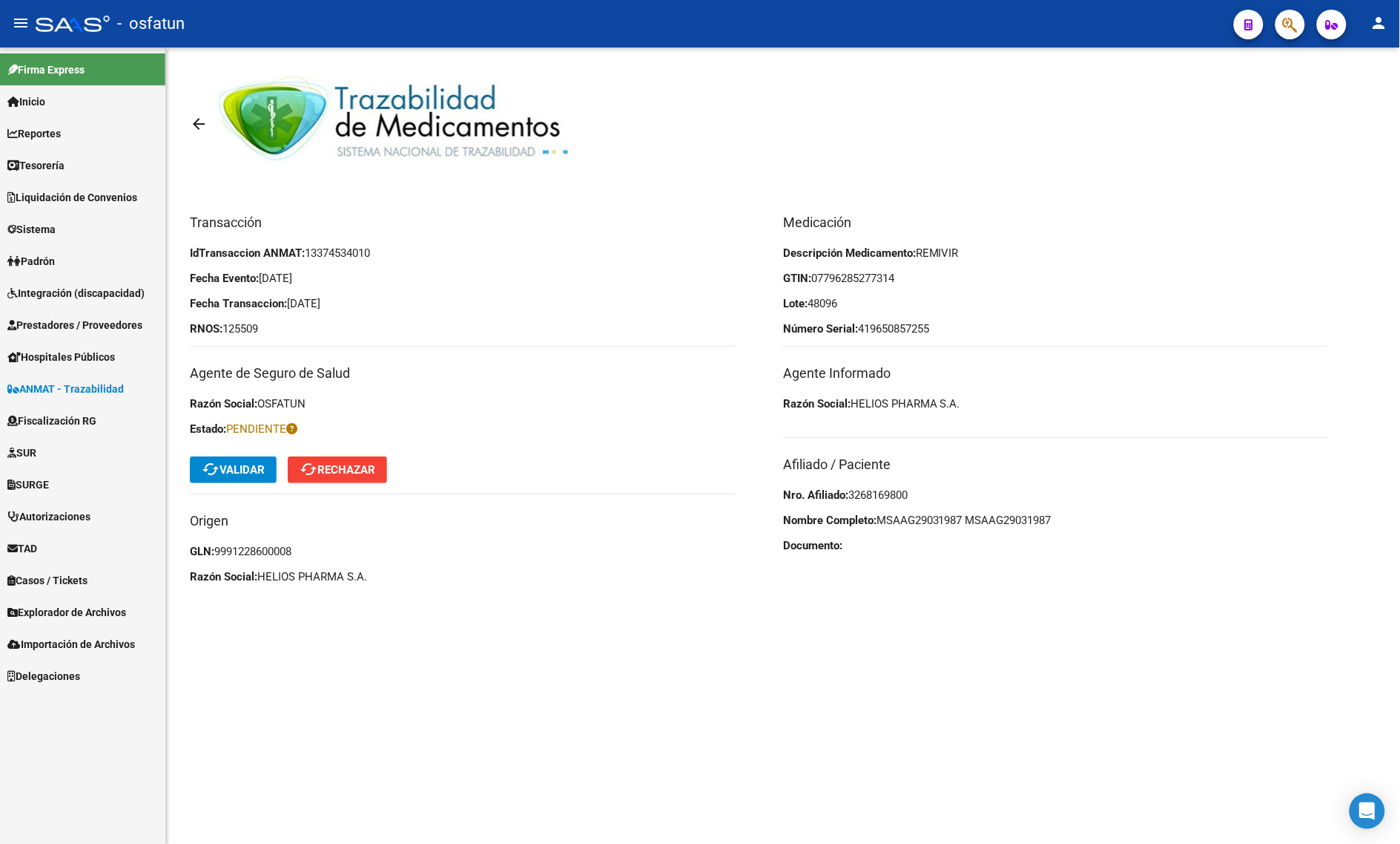
click at [228, 466] on span "cached Validar" at bounding box center [233, 469] width 63 height 14
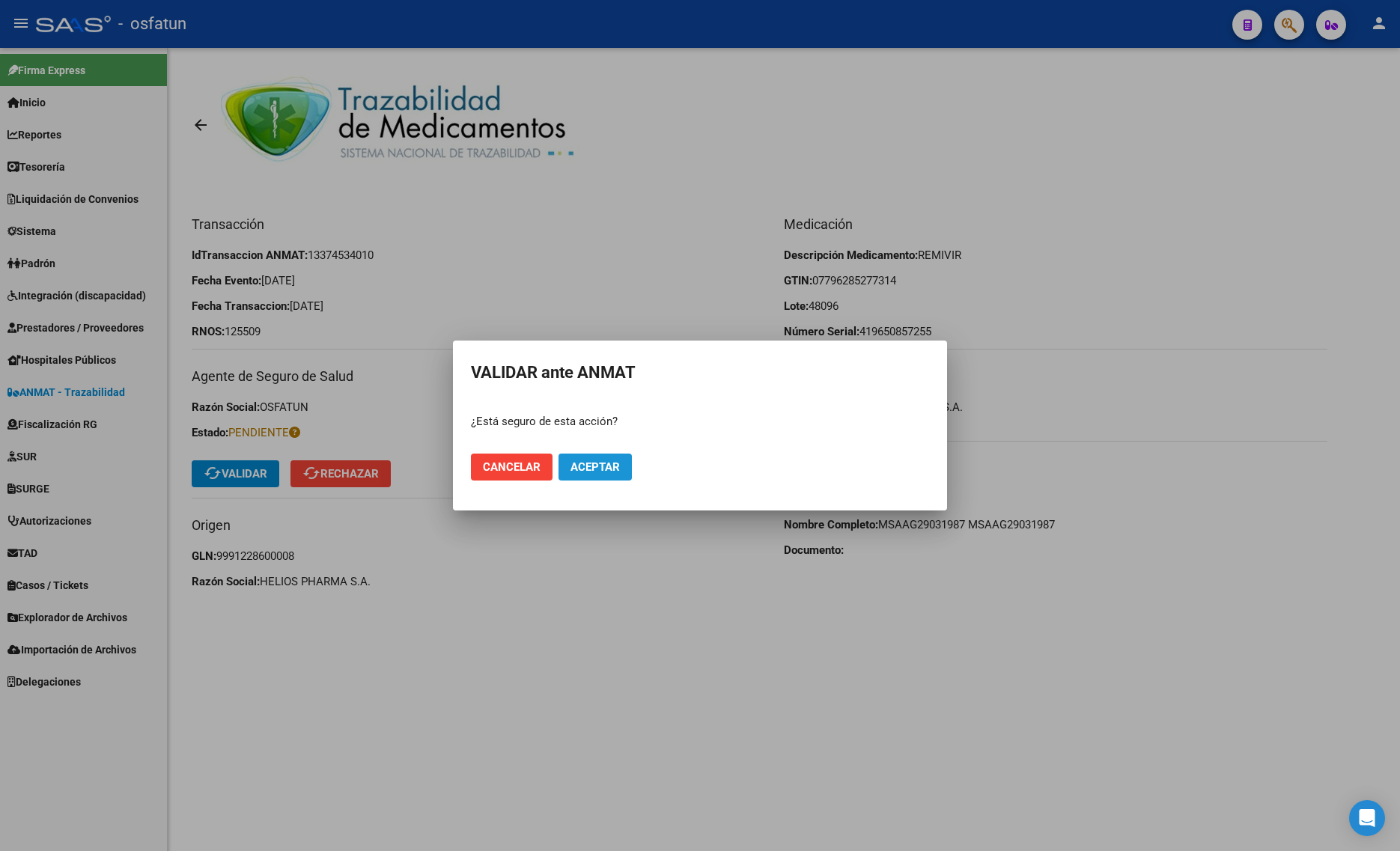
click at [581, 454] on button "Aceptar" at bounding box center [595, 467] width 73 height 27
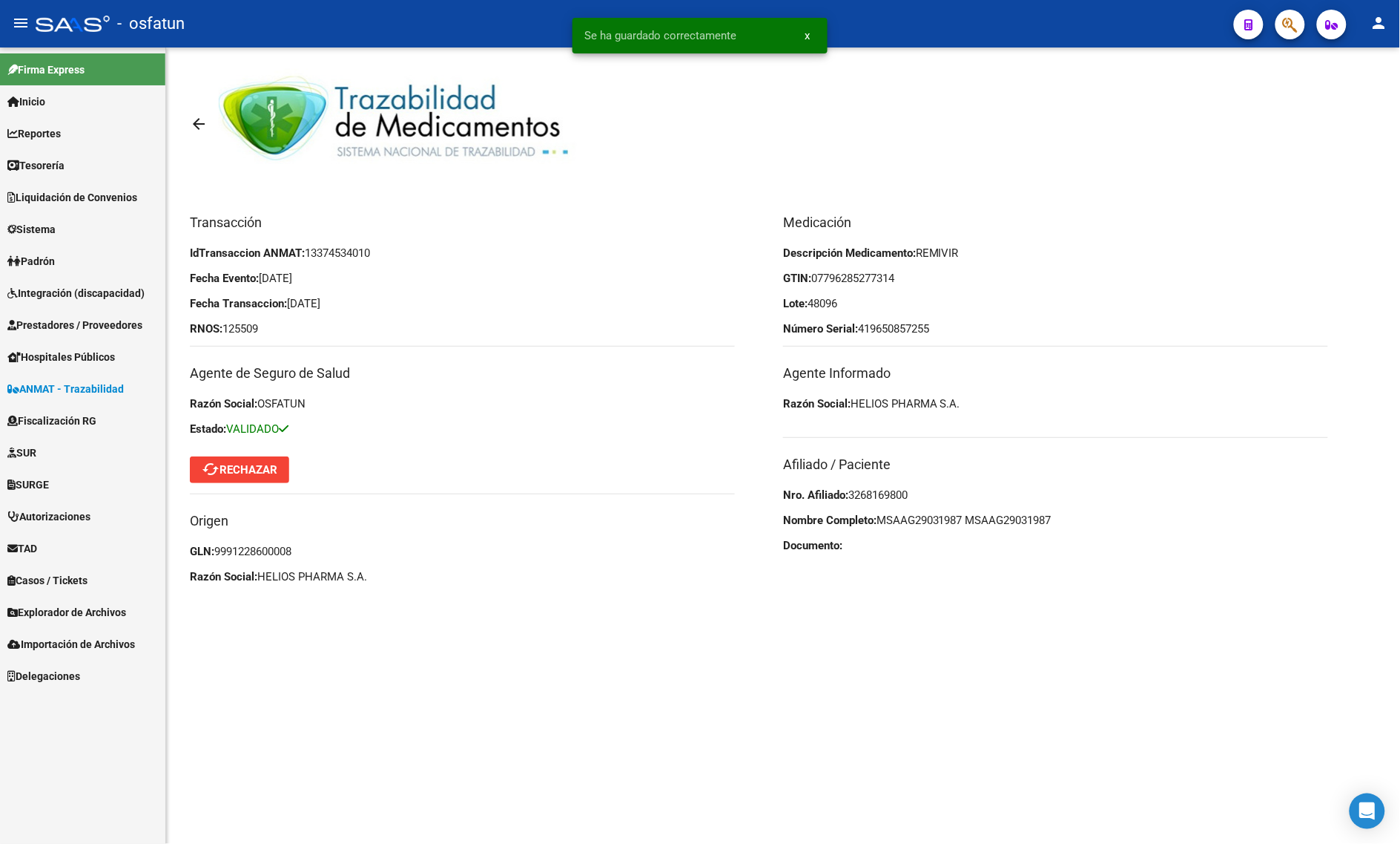
click at [195, 113] on link "arrow_back" at bounding box center [205, 124] width 29 height 35
